Goal: Task Accomplishment & Management: Manage account settings

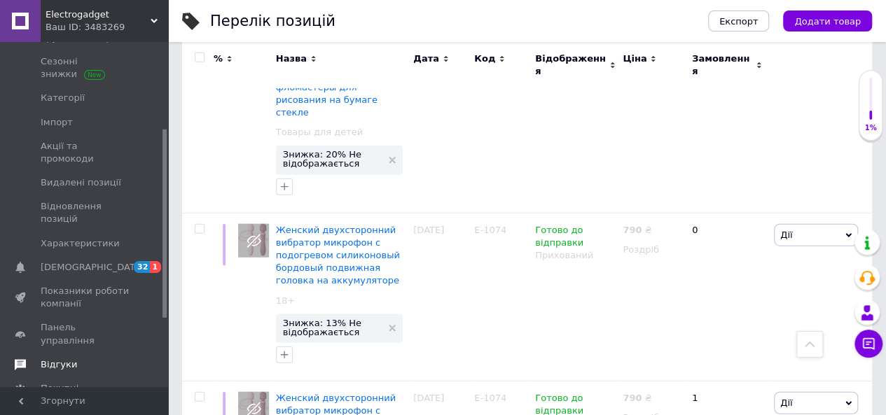
scroll to position [210, 0]
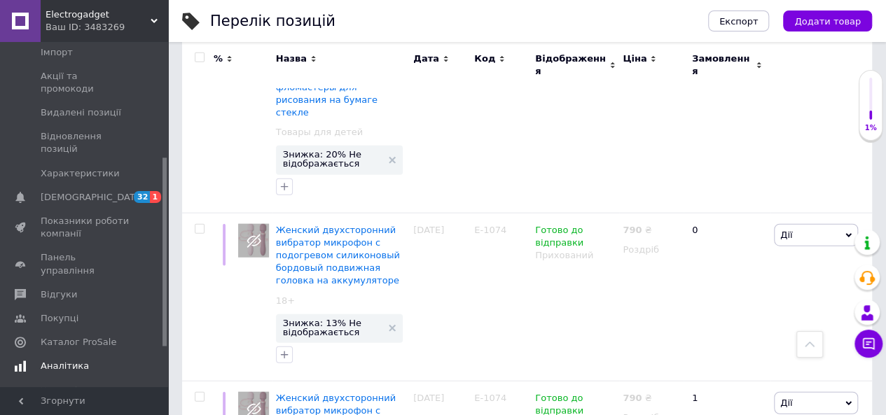
click at [77, 360] on span "Аналітика" at bounding box center [65, 366] width 48 height 13
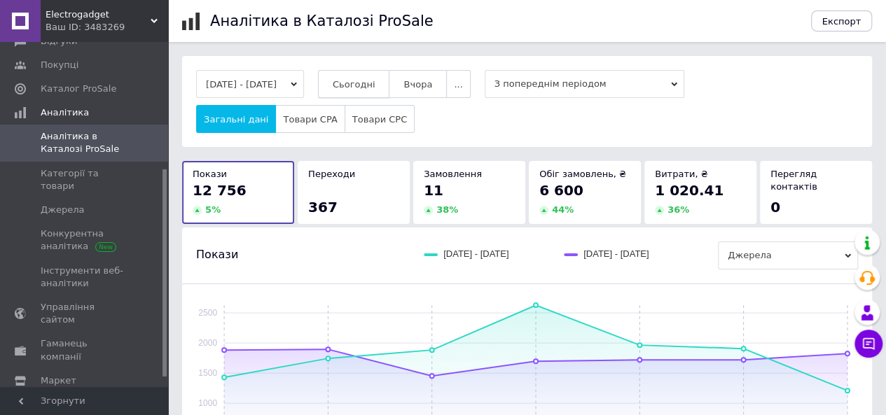
click at [380, 90] on button "Сьогодні" at bounding box center [354, 84] width 72 height 28
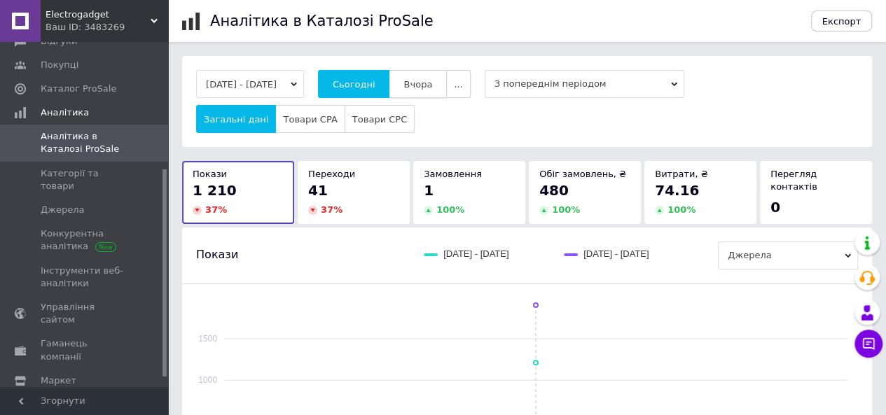
click at [432, 85] on span "Вчора" at bounding box center [417, 84] width 29 height 11
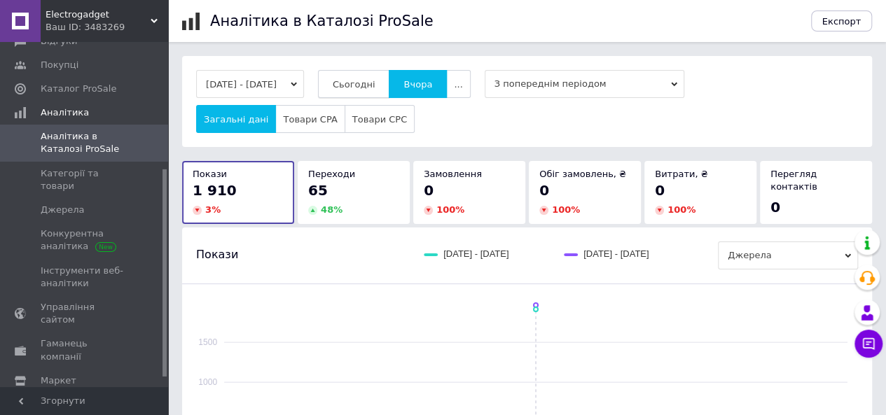
click at [372, 87] on span "Сьогодні" at bounding box center [354, 84] width 43 height 11
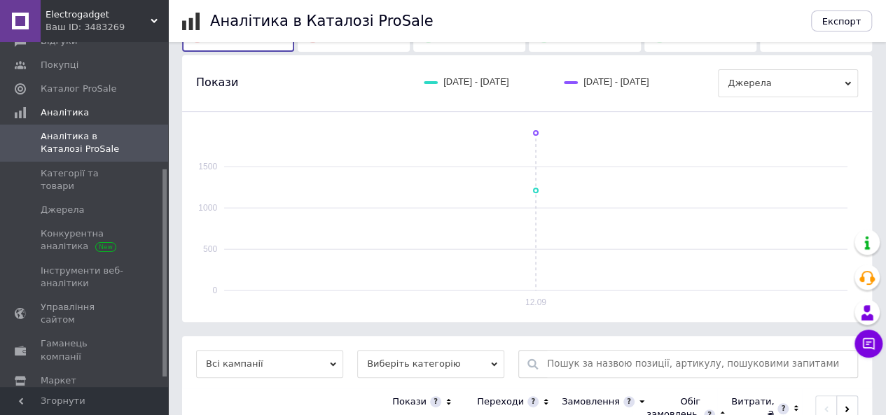
scroll to position [345, 0]
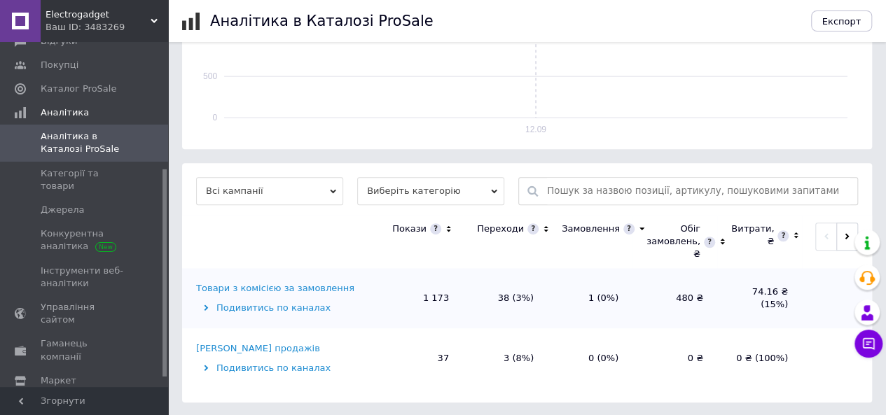
click at [262, 287] on div "Товари з комісією за замовлення" at bounding box center [275, 288] width 158 height 13
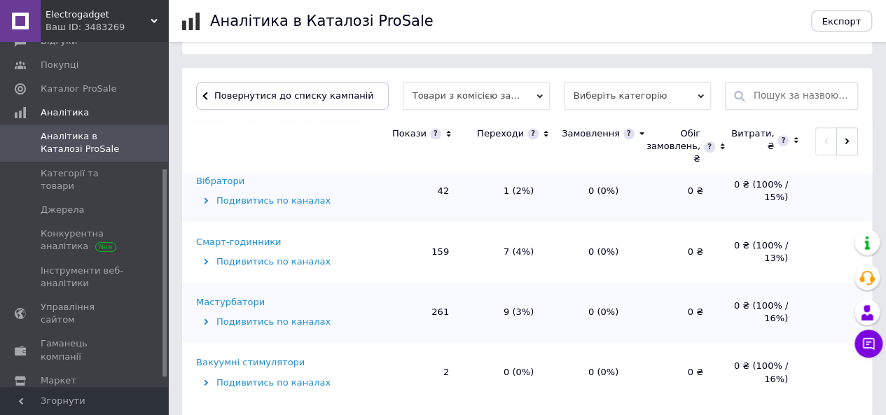
scroll to position [455, 0]
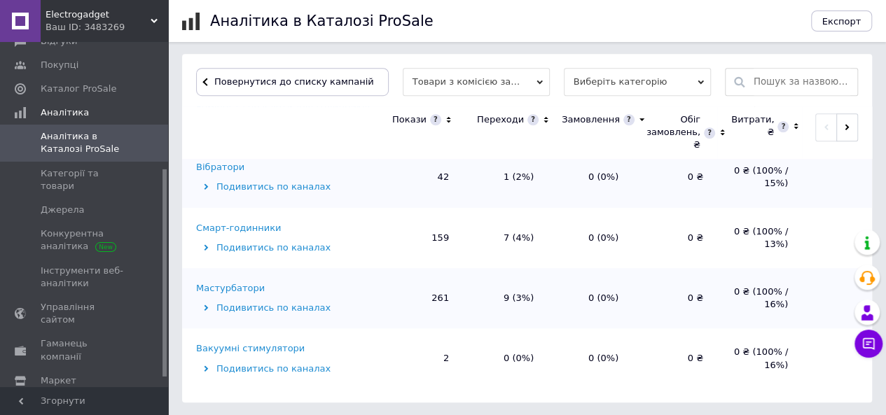
click at [251, 284] on div "Мастурбатори" at bounding box center [230, 288] width 69 height 13
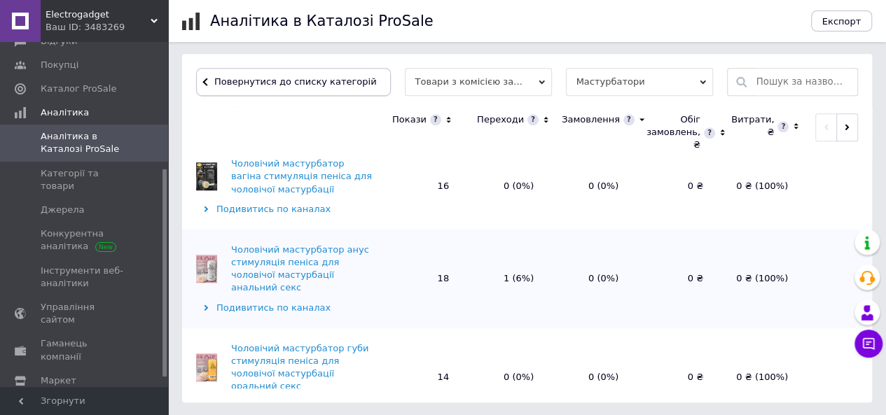
scroll to position [729, 0]
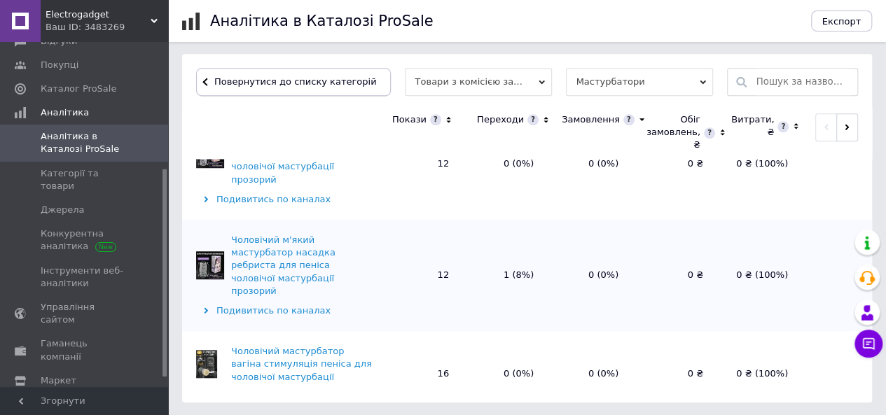
click at [276, 73] on button "Повернутися до списку категорій" at bounding box center [293, 82] width 195 height 28
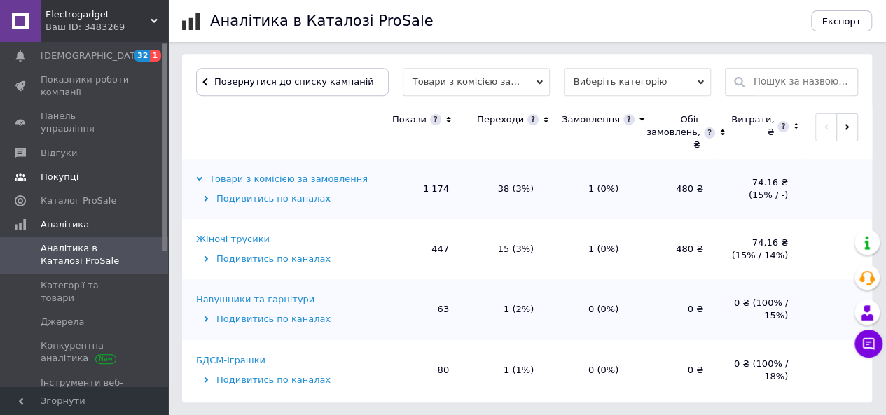
scroll to position [0, 0]
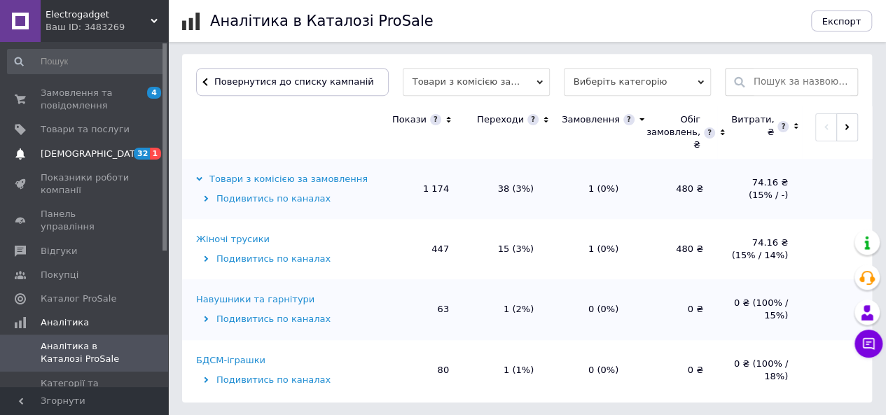
click at [101, 157] on span "[DEMOGRAPHIC_DATA]" at bounding box center [85, 154] width 89 height 13
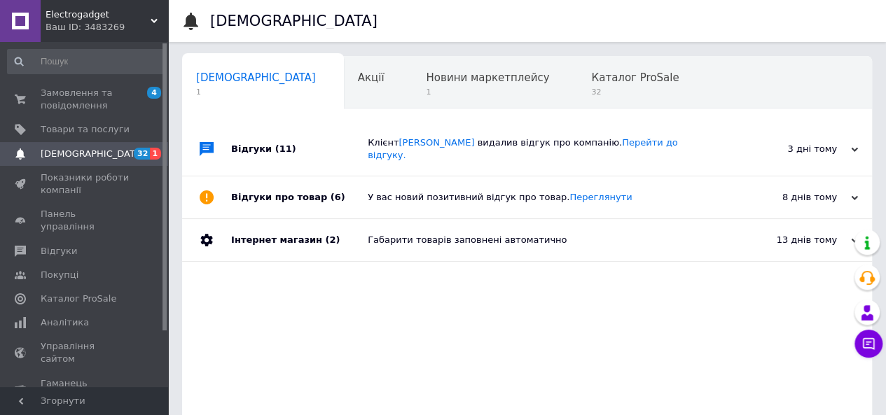
scroll to position [0, 4]
click at [89, 114] on link "Замовлення та повідомлення 4 0" at bounding box center [86, 99] width 172 height 36
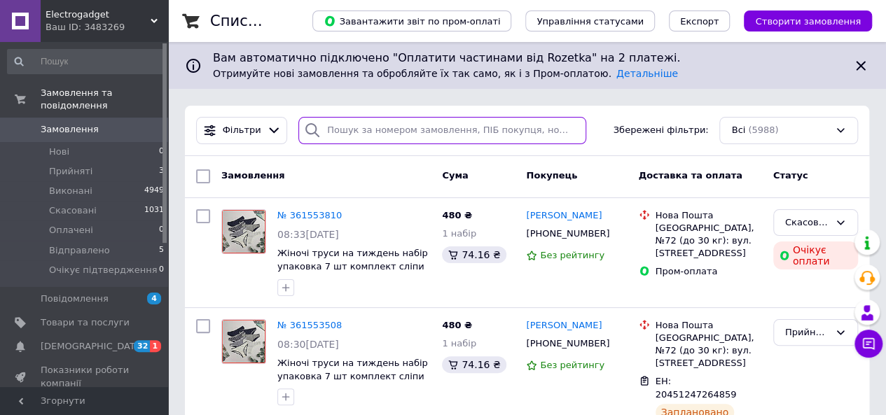
click at [361, 132] on input "search" at bounding box center [442, 130] width 288 height 27
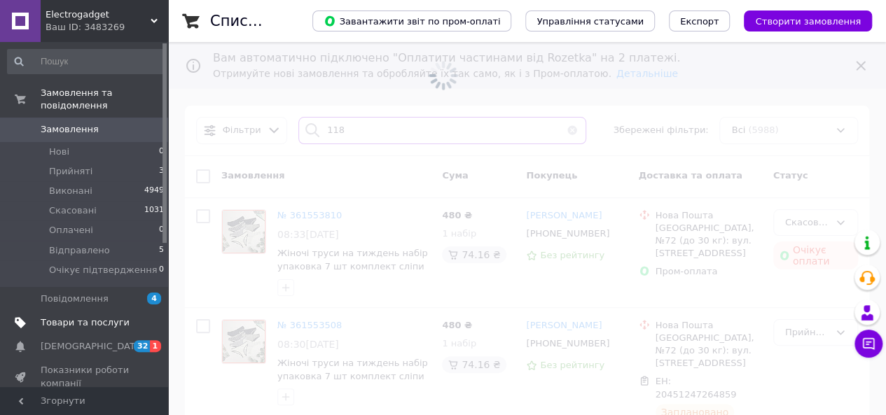
type input "118"
click at [88, 317] on span "Товари та послуги" at bounding box center [85, 323] width 89 height 13
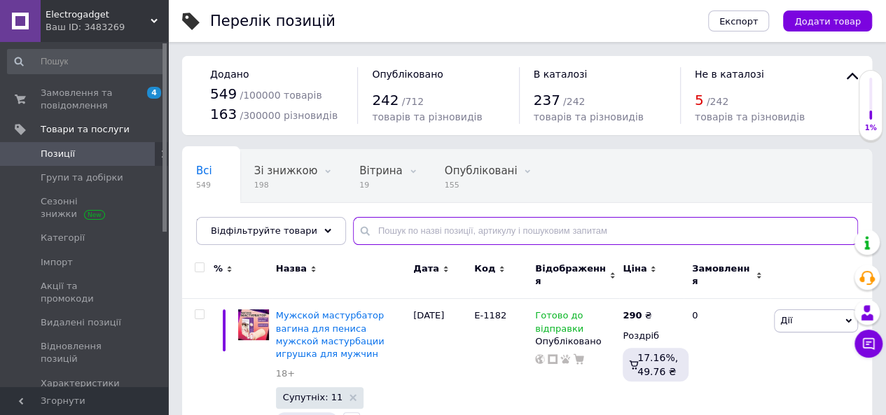
click at [395, 228] on input "text" at bounding box center [605, 231] width 505 height 28
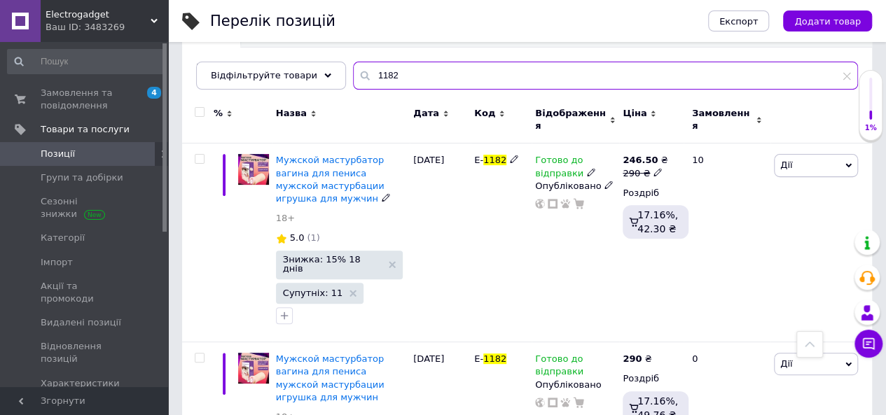
scroll to position [86, 0]
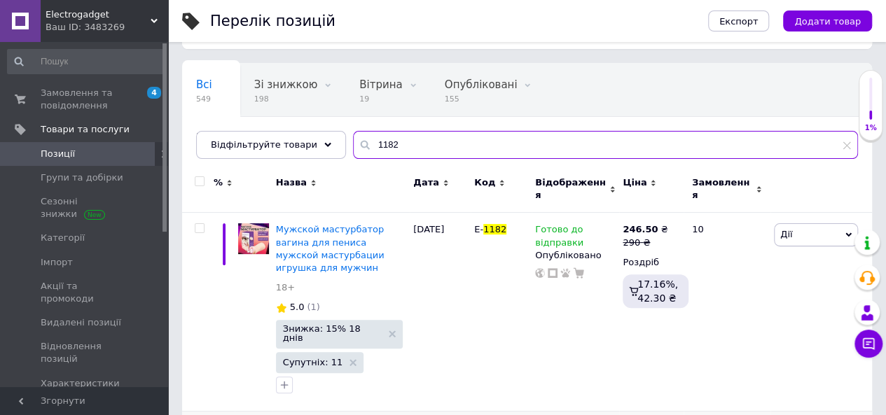
type input "1182"
drag, startPoint x: 392, startPoint y: 145, endPoint x: 350, endPoint y: 145, distance: 42.0
click at [353, 145] on div "1182" at bounding box center [605, 145] width 505 height 28
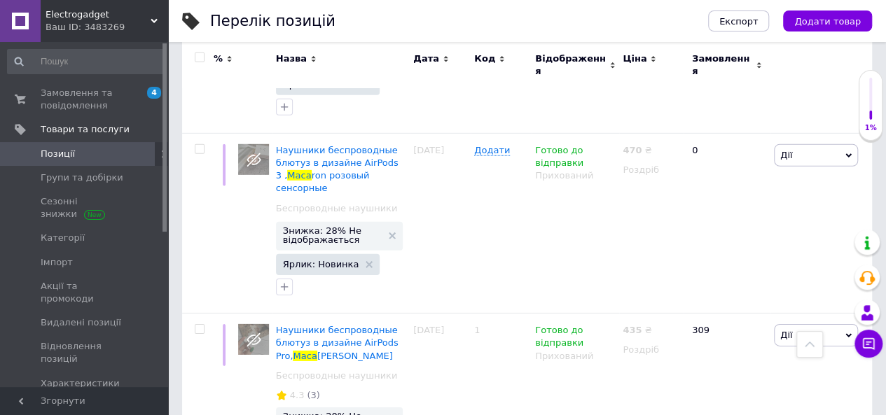
scroll to position [2118, 0]
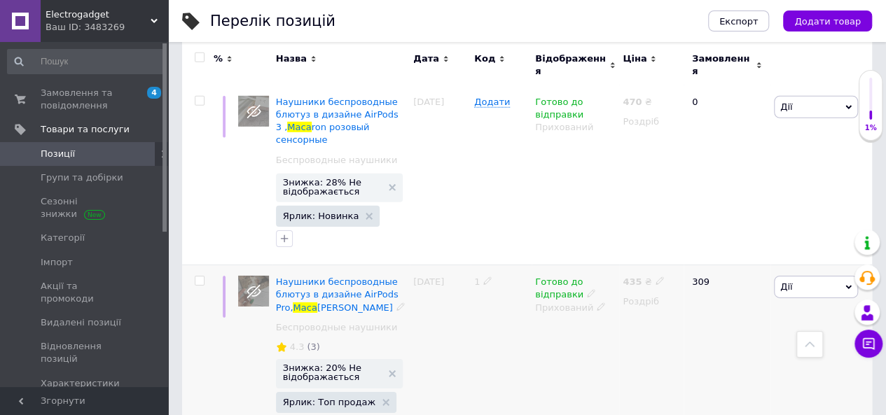
type input "maca"
click at [594, 302] on div "Прихований" at bounding box center [575, 308] width 81 height 13
click at [595, 297] on span "Прихований" at bounding box center [572, 308] width 87 height 22
click at [597, 303] on icon at bounding box center [601, 307] width 8 height 8
click at [577, 325] on li "Опубліковано" at bounding box center [572, 335] width 85 height 20
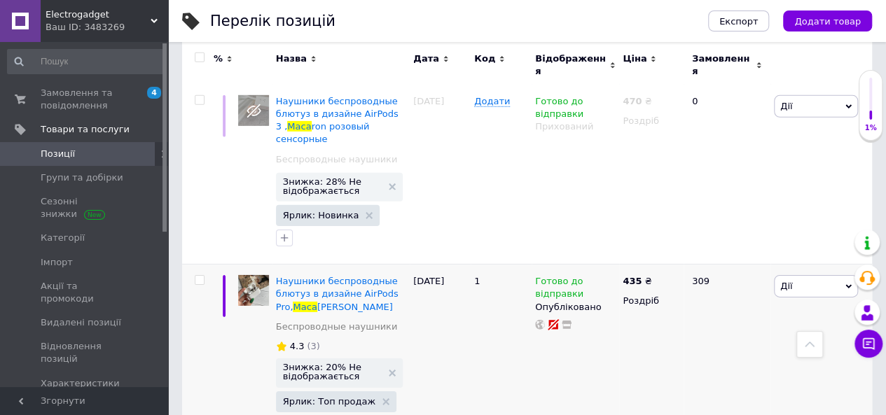
scroll to position [2108, 0]
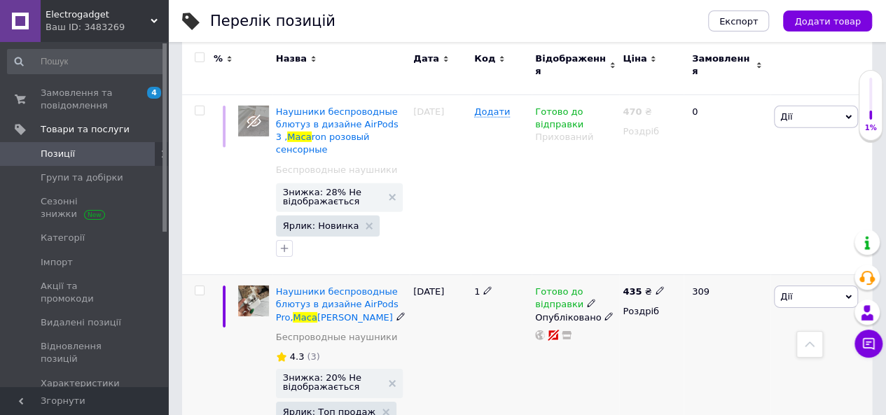
click at [656, 287] on use at bounding box center [660, 291] width 8 height 8
type input "4"
type input "570"
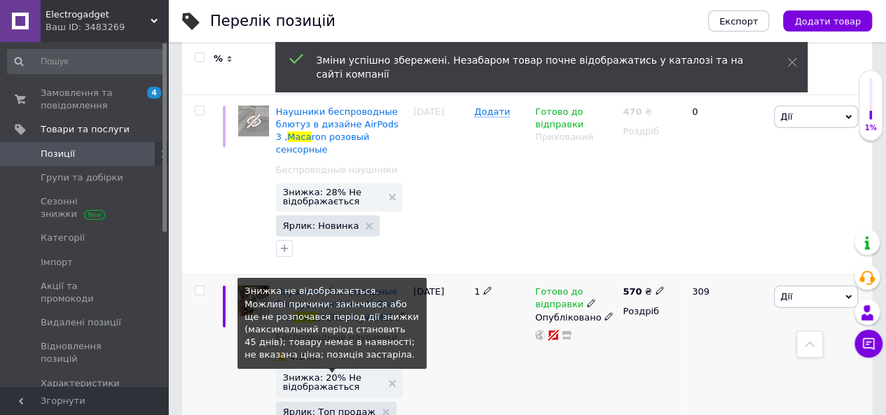
click at [340, 373] on span "Знижка: 20% Не відображається" at bounding box center [332, 382] width 99 height 18
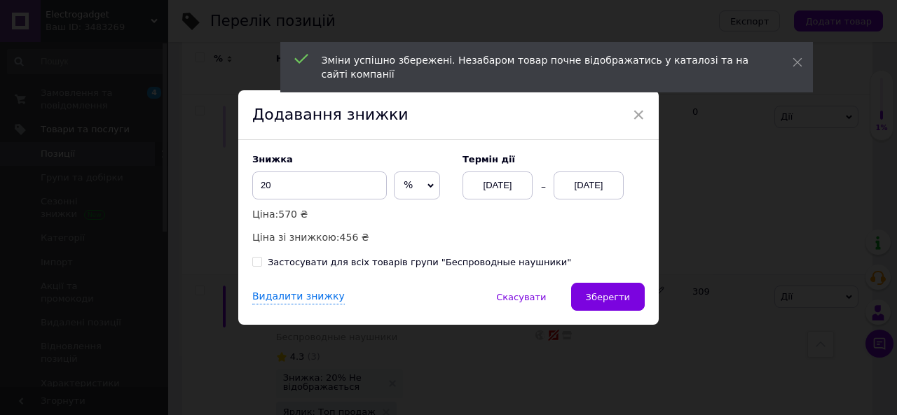
click at [577, 179] on div "[DATE]" at bounding box center [588, 186] width 70 height 28
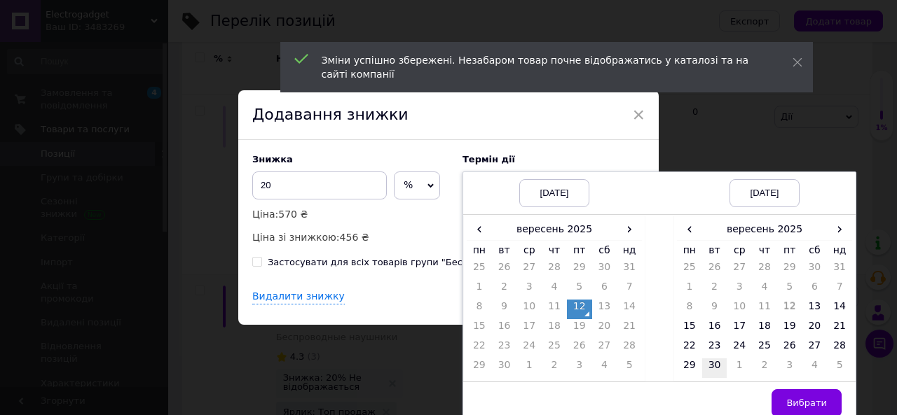
click at [705, 364] on td "30" at bounding box center [714, 369] width 25 height 20
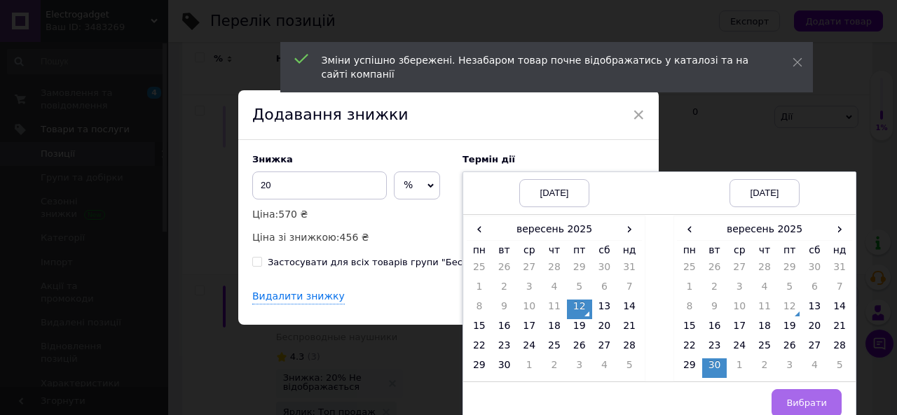
click at [799, 407] on span "Вибрати" at bounding box center [806, 403] width 41 height 11
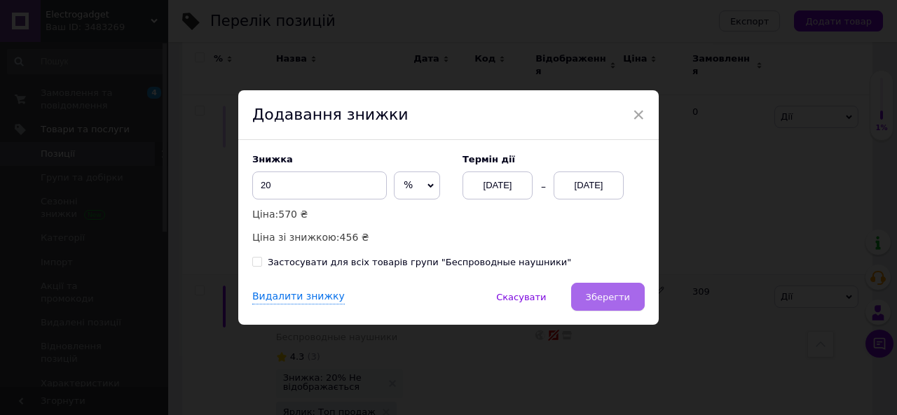
click at [607, 292] on span "Зберегти" at bounding box center [608, 297] width 44 height 11
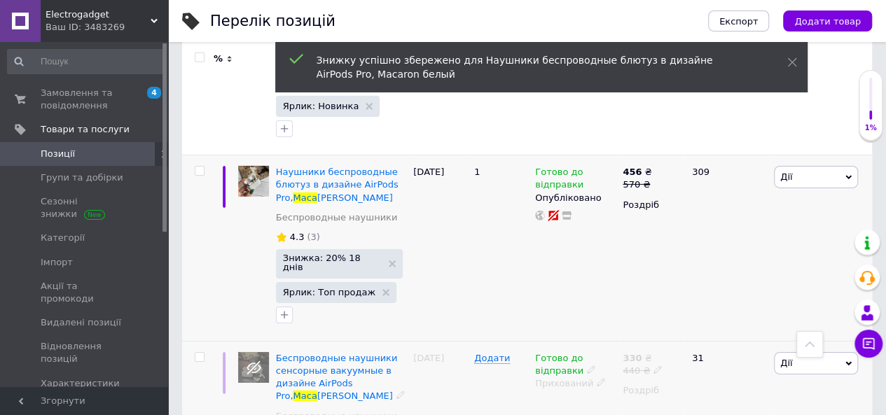
scroll to position [2240, 0]
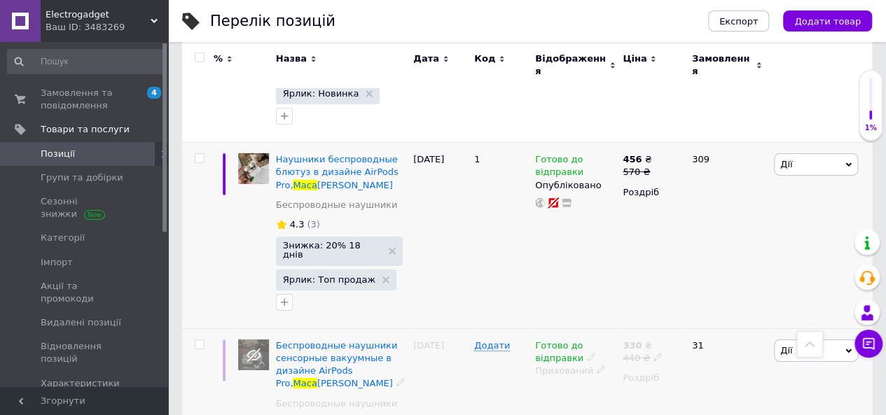
click at [600, 365] on div "Прихований" at bounding box center [575, 371] width 81 height 13
click at [587, 388] on li "Опубліковано" at bounding box center [572, 398] width 85 height 20
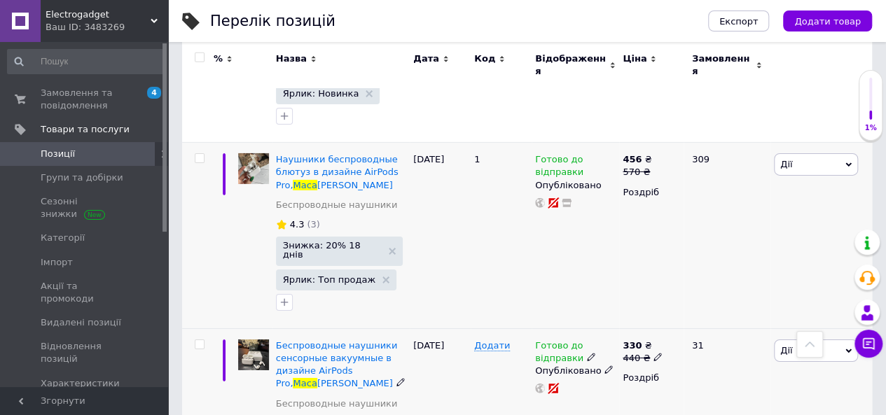
click at [654, 354] on use at bounding box center [658, 358] width 8 height 8
type input "4"
type input "550"
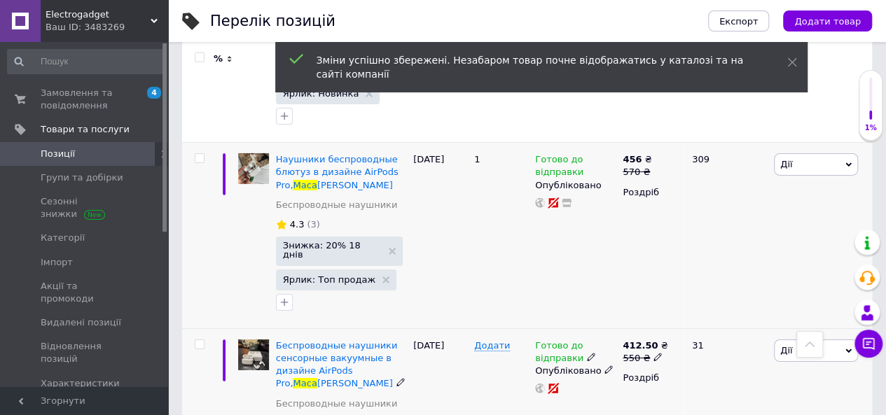
click at [654, 353] on icon at bounding box center [658, 357] width 8 height 8
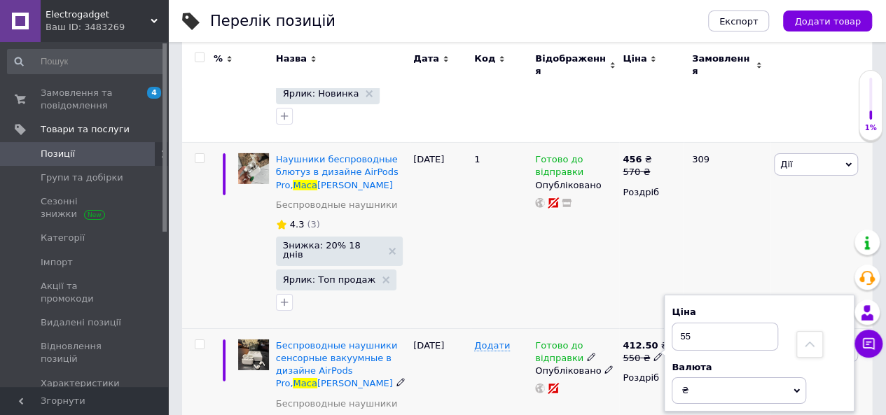
type input "5"
type input "600"
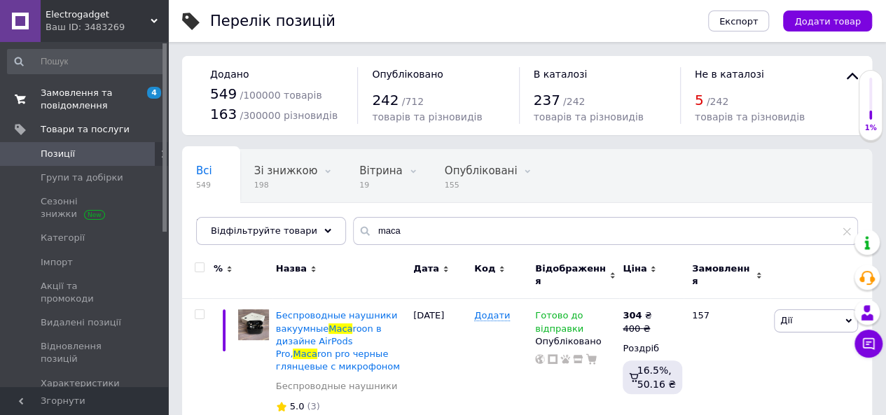
scroll to position [0, 0]
click at [76, 90] on span "Замовлення та повідомлення" at bounding box center [85, 99] width 89 height 25
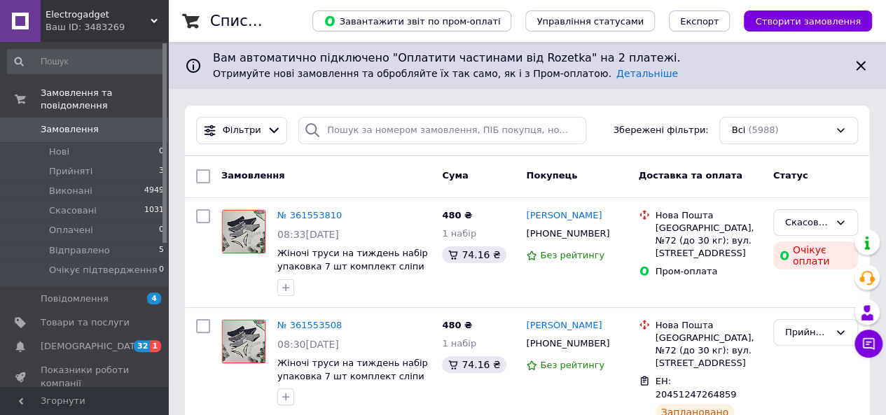
click at [863, 62] on icon at bounding box center [860, 65] width 9 height 9
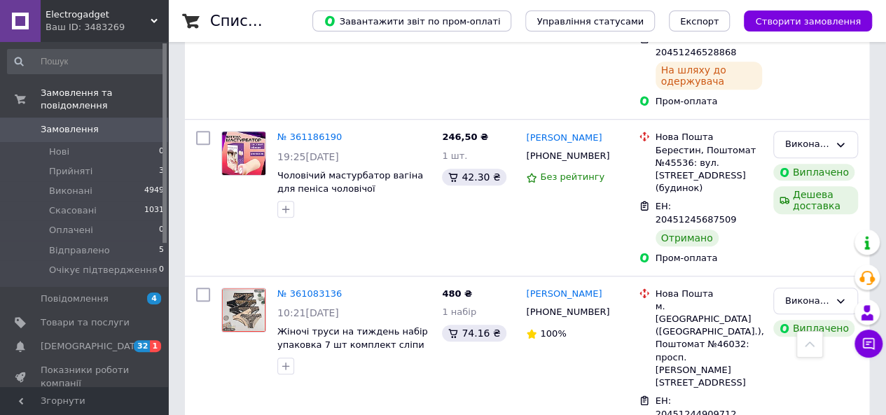
scroll to position [560, 0]
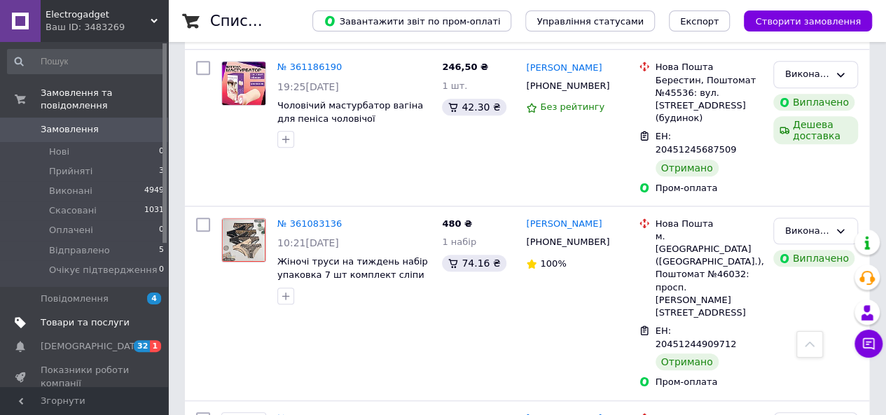
click at [120, 317] on span "Товари та послуги" at bounding box center [85, 323] width 89 height 13
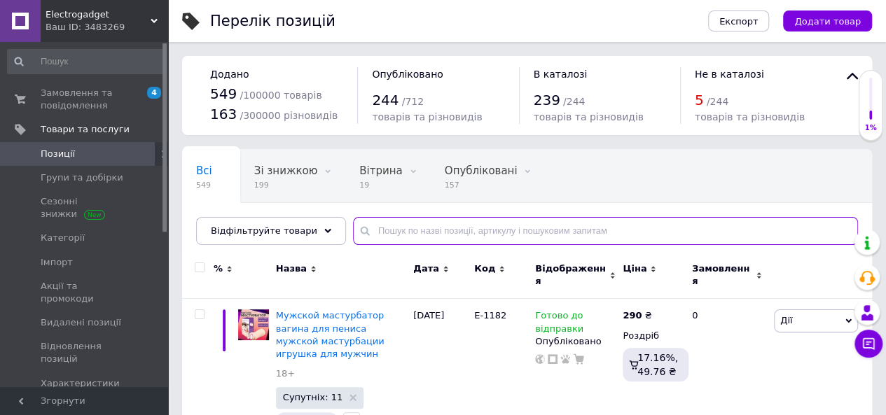
click at [398, 225] on input "text" at bounding box center [605, 231] width 505 height 28
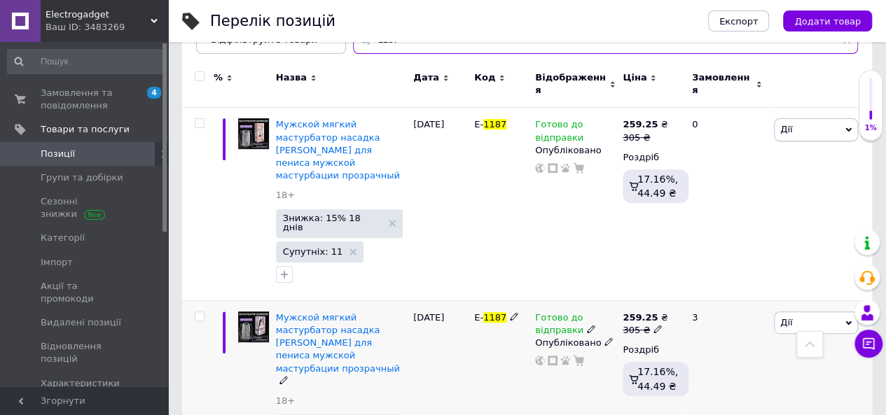
scroll to position [163, 0]
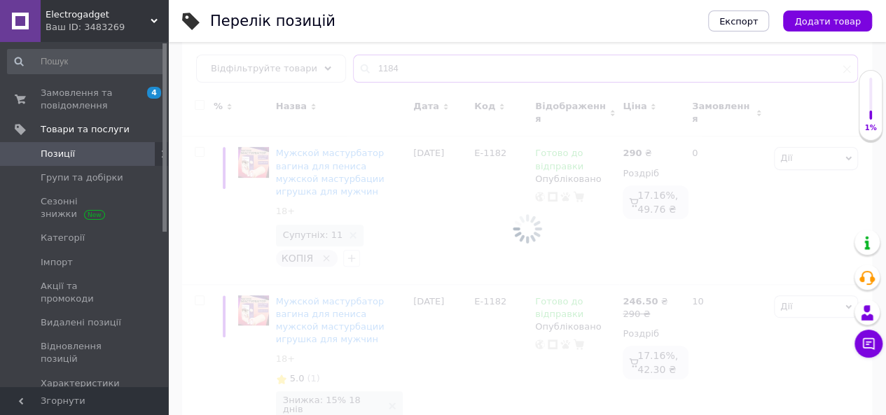
scroll to position [93, 0]
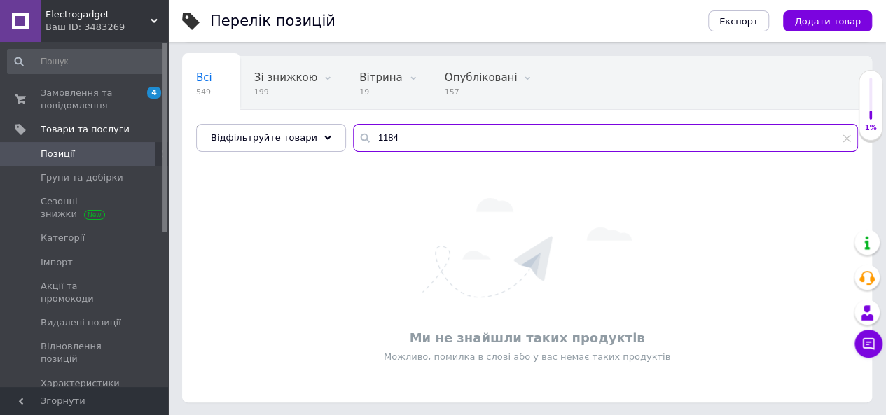
type input "1184"
